Goal: Complete application form: Complete application form

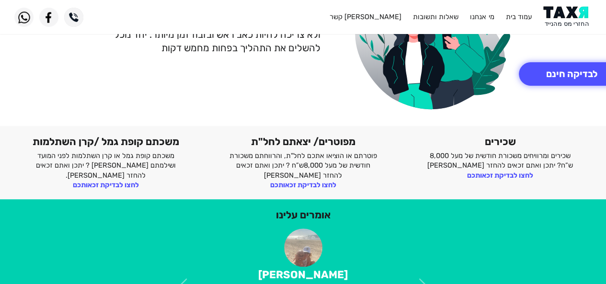
scroll to position [134, 0]
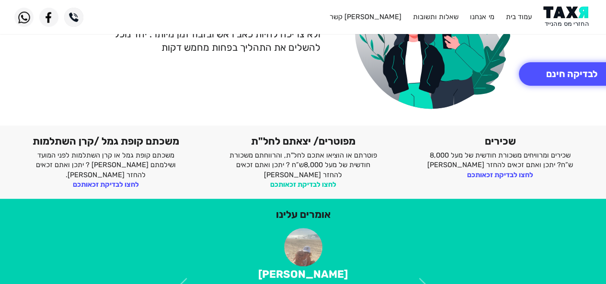
click at [324, 186] on link "לחצו לבדיקת זכאותכם" at bounding box center [303, 184] width 66 height 9
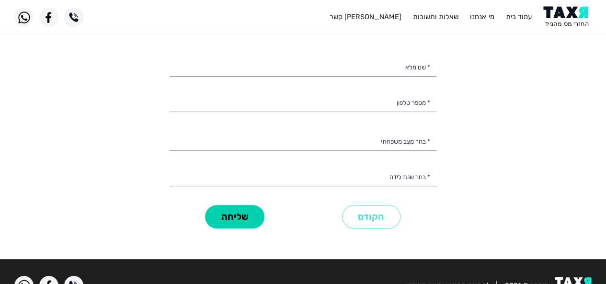
scroll to position [8, 0]
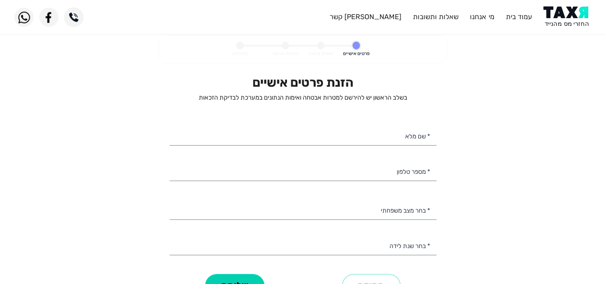
select select
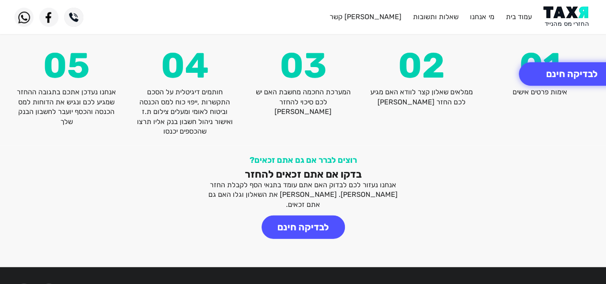
scroll to position [1195, 0]
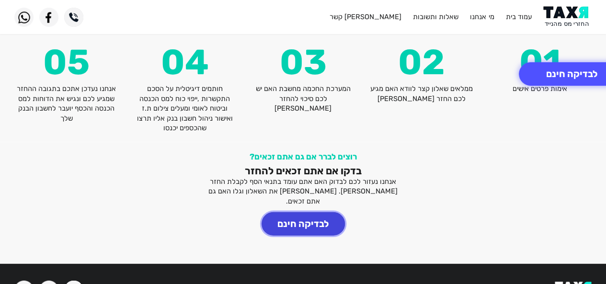
click at [319, 212] on button "לבדיקה חינם" at bounding box center [303, 223] width 83 height 23
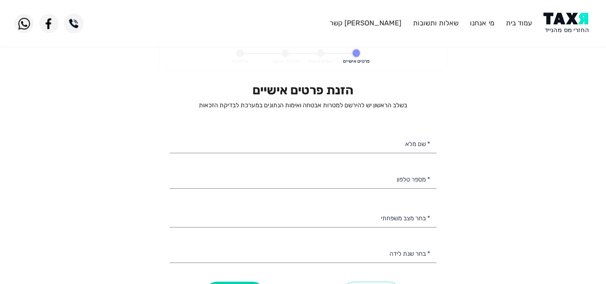
select select
click at [351, 144] on input "* שם מלא" at bounding box center [303, 143] width 267 height 20
type input "שני פוקר"
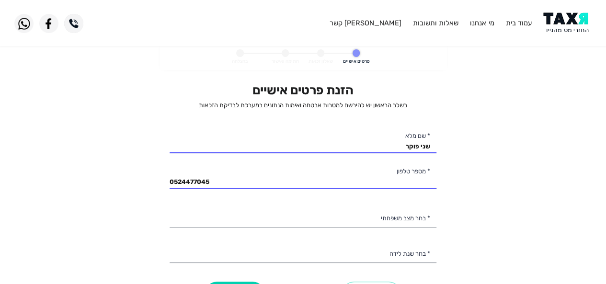
type input "052-4477045"
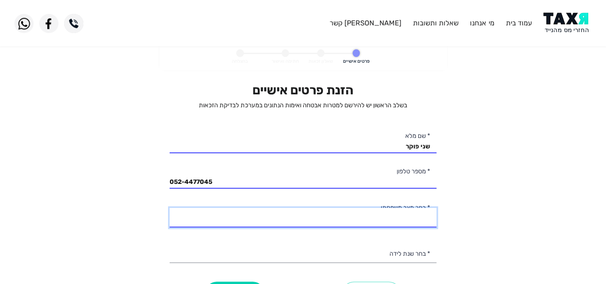
click at [361, 222] on select "רווק/ה נשוי/אה גרוש/ה אלמן/נה" at bounding box center [303, 218] width 267 height 20
select select "1: Single"
click at [170, 208] on select "רווק/ה נשוי/אה גרוש/ה אלמן/נה" at bounding box center [303, 218] width 267 height 20
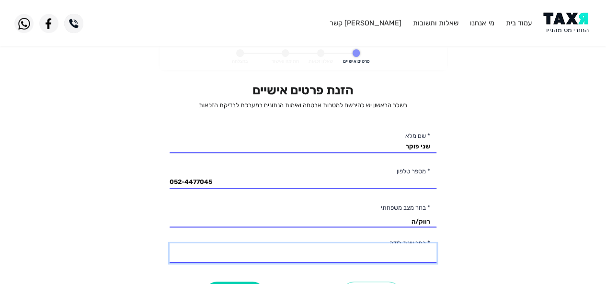
click at [382, 260] on select "2003 2002 2001 2000 1999 1998 1997 1996 1995 1994 1993 1992 1991 1990 1989 1988…" at bounding box center [303, 254] width 267 height 20
select select "12: 1992"
click at [170, 244] on select "2003 2002 2001 2000 1999 1998 1997 1996 1995 1994 1993 1992 1991 1990 1989 1988…" at bounding box center [303, 254] width 267 height 20
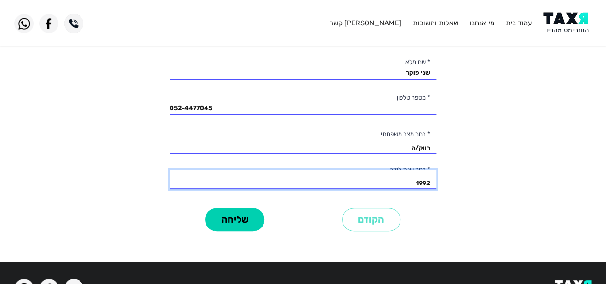
scroll to position [104, 0]
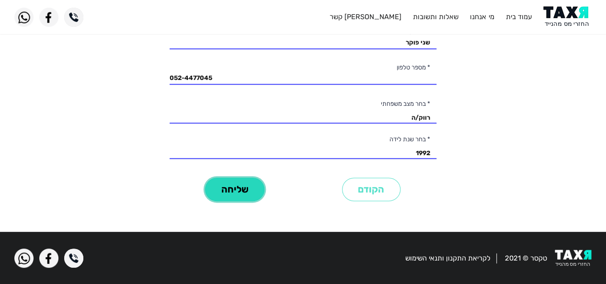
click at [261, 187] on button "שליחה" at bounding box center [234, 189] width 59 height 23
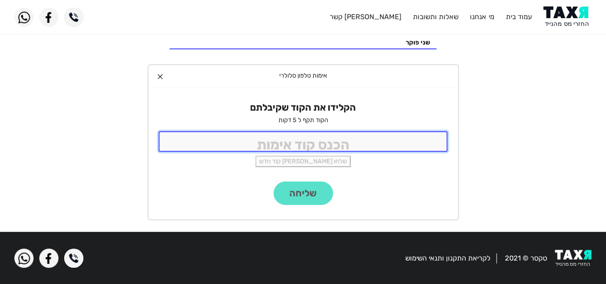
click at [288, 140] on input "tel" at bounding box center [304, 141] width 290 height 21
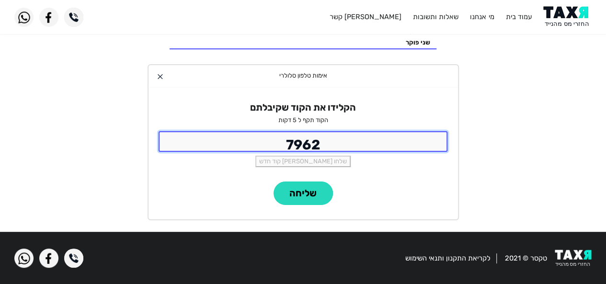
type input "7962"
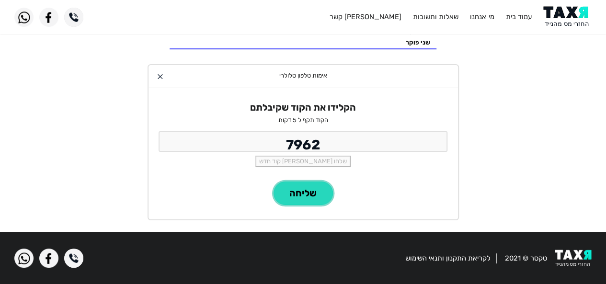
click at [309, 193] on button "שליחה" at bounding box center [303, 193] width 59 height 23
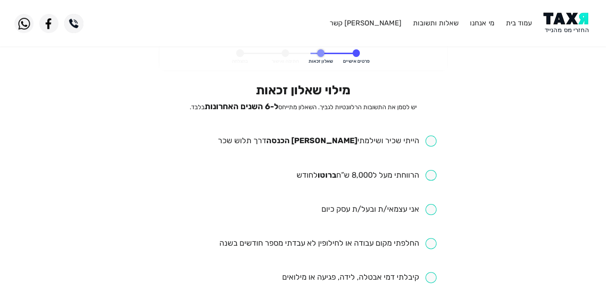
click at [433, 142] on input "checkbox" at bounding box center [327, 141] width 219 height 11
checkbox input "true"
click at [429, 176] on input "checkbox" at bounding box center [366, 175] width 140 height 11
checkbox input "true"
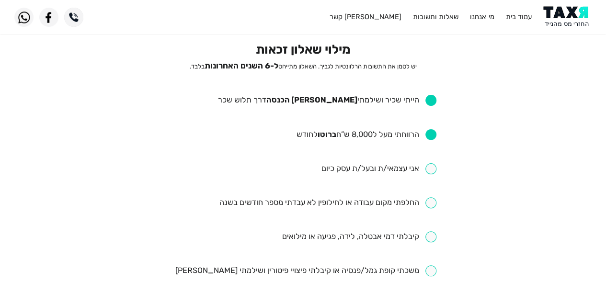
scroll to position [42, 0]
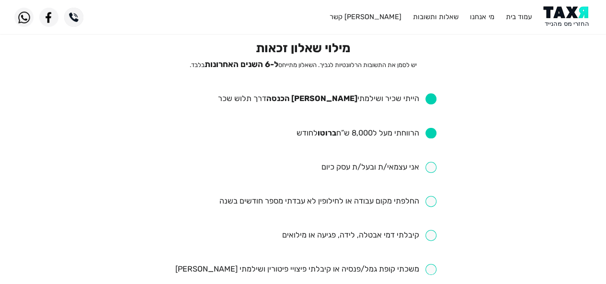
click at [430, 206] on input "checkbox" at bounding box center [328, 201] width 218 height 11
checkbox input "true"
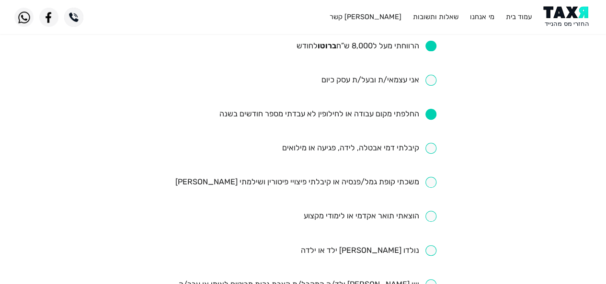
scroll to position [130, 0]
click at [431, 210] on input "checkbox" at bounding box center [369, 215] width 133 height 11
checkbox input "true"
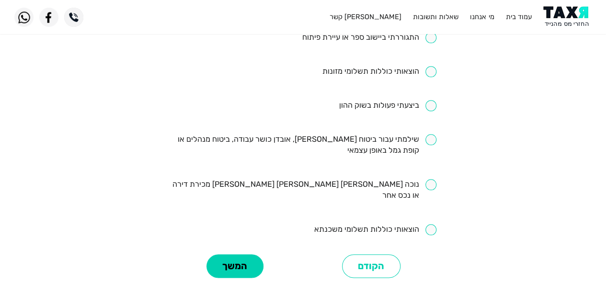
scroll to position [427, 0]
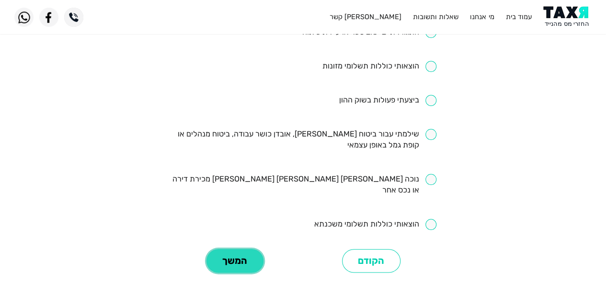
click at [229, 256] on button "המשך" at bounding box center [235, 260] width 57 height 23
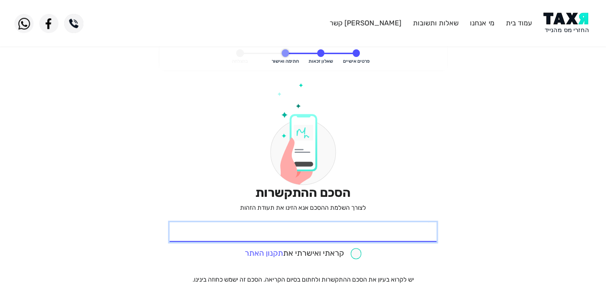
click at [305, 229] on input "* תעודת זהות" at bounding box center [303, 232] width 267 height 20
type input "204168017"
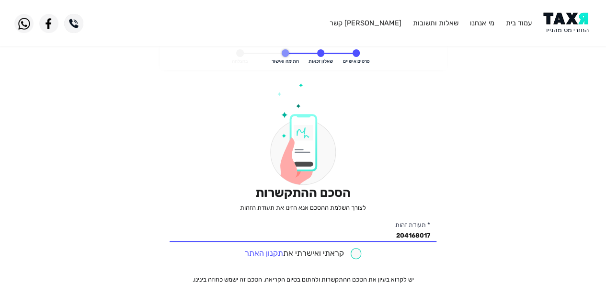
click at [358, 253] on input "checkbox" at bounding box center [303, 253] width 117 height 11
checkbox input "true"
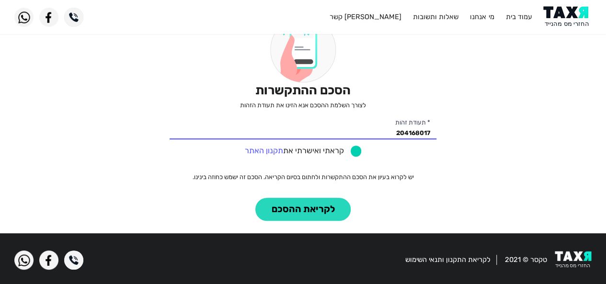
scroll to position [104, 0]
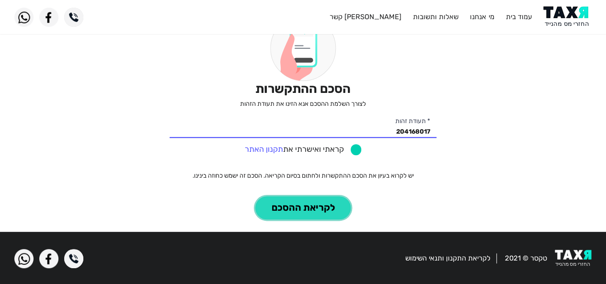
click at [307, 210] on button "לקריאת ההסכם" at bounding box center [303, 208] width 95 height 23
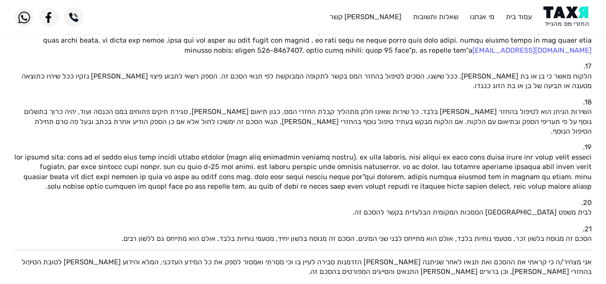
scroll to position [763, 0]
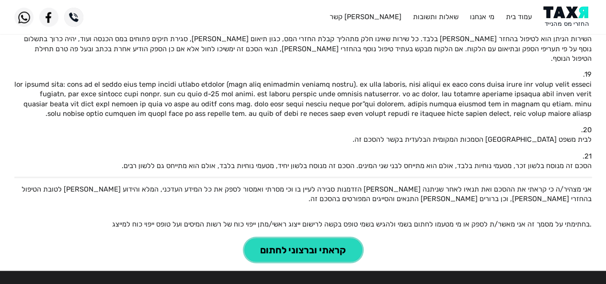
click at [285, 238] on button "קראתי וברצוני לחתום" at bounding box center [304, 249] width 118 height 23
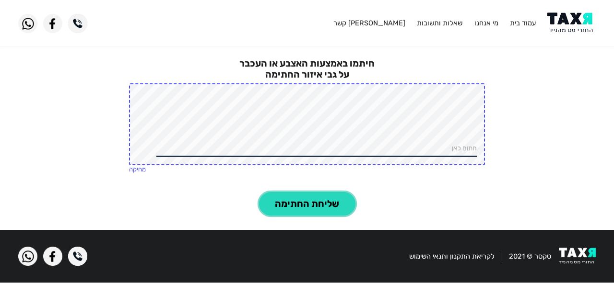
click at [321, 200] on button "שליחת החתימה" at bounding box center [307, 203] width 96 height 23
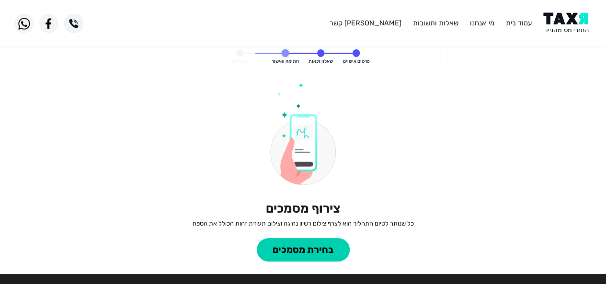
scroll to position [0, 0]
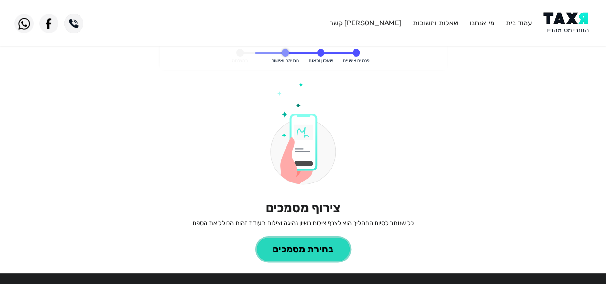
click at [289, 246] on button "בחירת מסמכים" at bounding box center [303, 249] width 93 height 23
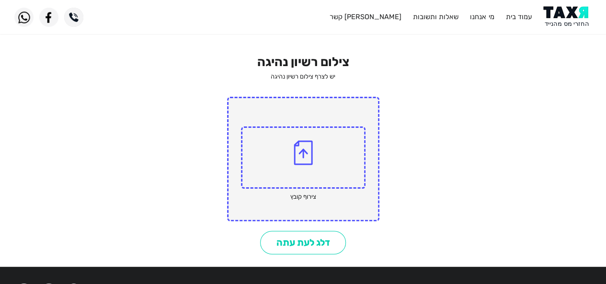
scroll to position [41, 0]
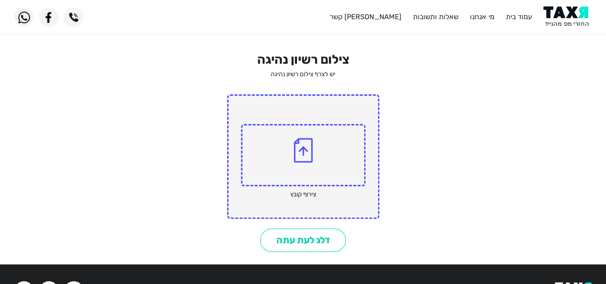
click at [304, 155] on img at bounding box center [303, 150] width 19 height 25
click at [0, 0] on input "file" at bounding box center [0, 0] width 0 height 0
click at [306, 148] on img at bounding box center [303, 150] width 19 height 25
click at [0, 0] on input "file" at bounding box center [0, 0] width 0 height 0
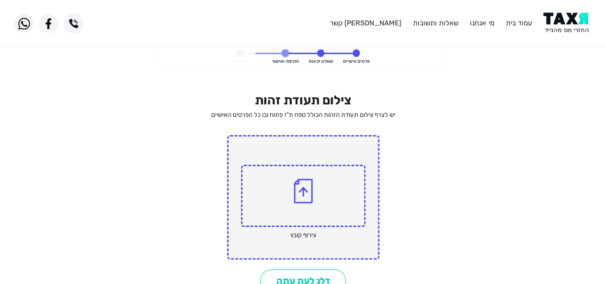
click at [302, 187] on img at bounding box center [303, 191] width 19 height 25
click at [0, 0] on input "file" at bounding box center [0, 0] width 0 height 0
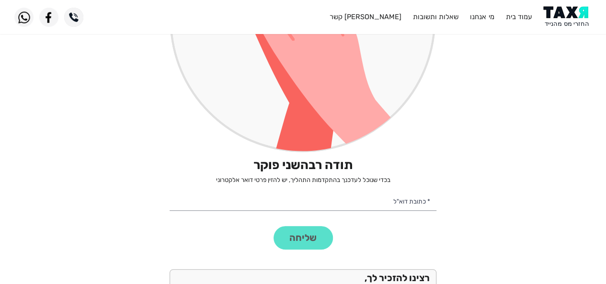
scroll to position [221, 0]
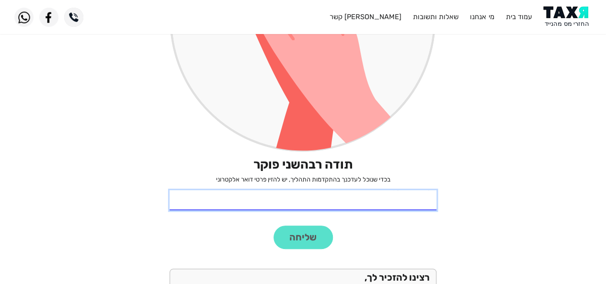
click at [405, 206] on input "* כתובת דוא"ל" at bounding box center [303, 200] width 267 height 20
type input "shanipocker@gmail.com"
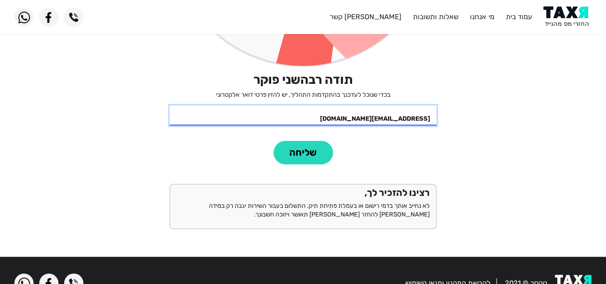
scroll to position [330, 0]
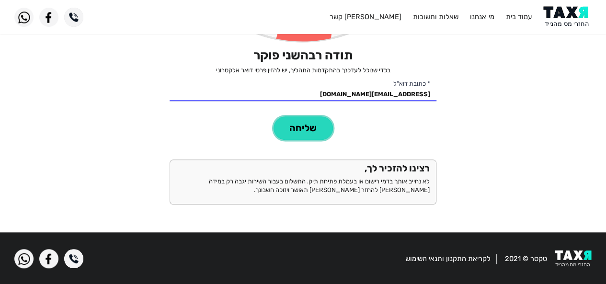
click at [304, 124] on button "שליחה" at bounding box center [303, 128] width 59 height 23
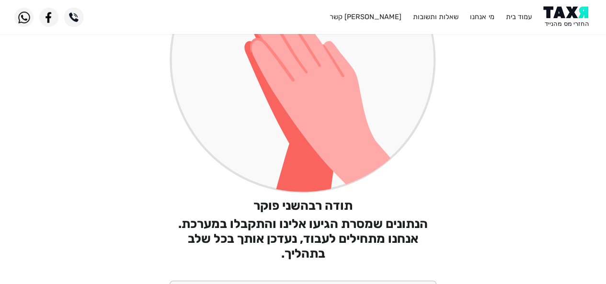
scroll to position [166, 0]
